Goal: Information Seeking & Learning: Compare options

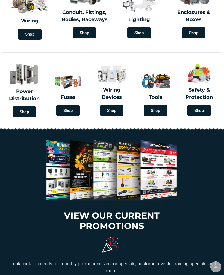
scroll to position [104, 0]
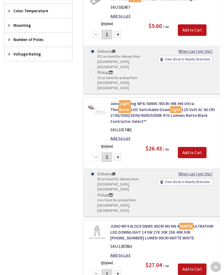
scroll to position [289, 0]
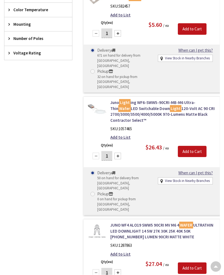
click at [97, 100] on img at bounding box center [97, 109] width 19 height 19
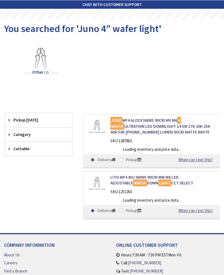
click at [82, 152] on div "JUNO WF4 ALO19 SWW5 90CRI MV M6 4 WAFER ULTRATHIN LED DOWNLIGHT 14 5W 27K 30K 2…" at bounding box center [147, 167] width 148 height 108
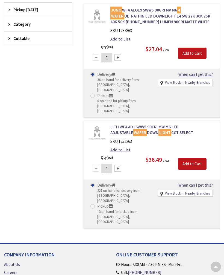
click at [99, 129] on img at bounding box center [97, 133] width 19 height 19
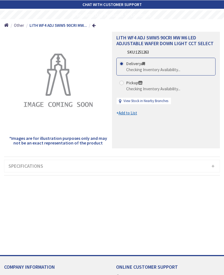
click at [214, 163] on h3 "Specifications" at bounding box center [112, 166] width 216 height 12
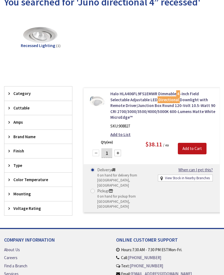
scroll to position [26, 0]
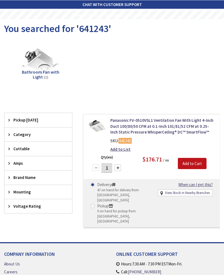
click at [152, 125] on link "Panasonic FV-0510VSL1 Ventilation Fan With Light 4-Inch Duct 100/80/50 CFM at 0…" at bounding box center [163, 126] width 105 height 18
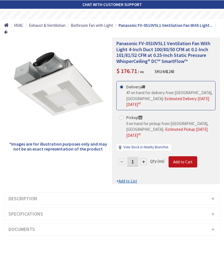
click at [212, 208] on h3 "Specifications" at bounding box center [112, 214] width 216 height 12
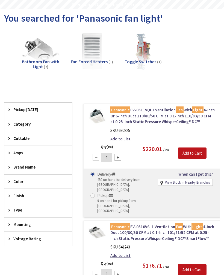
scroll to position [10, 0]
